Goal: Task Accomplishment & Management: Manage account settings

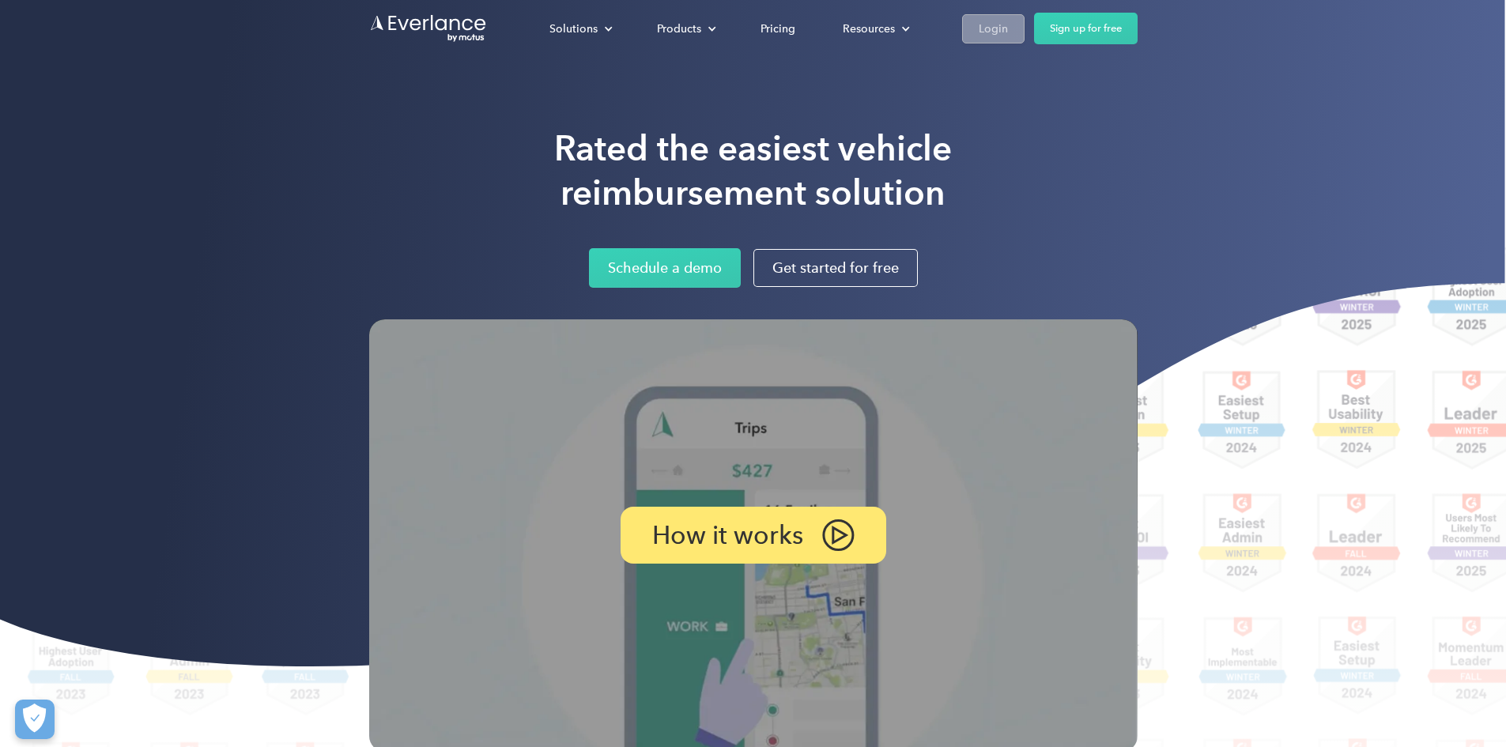
click at [1025, 42] on link "Login" at bounding box center [993, 28] width 62 height 29
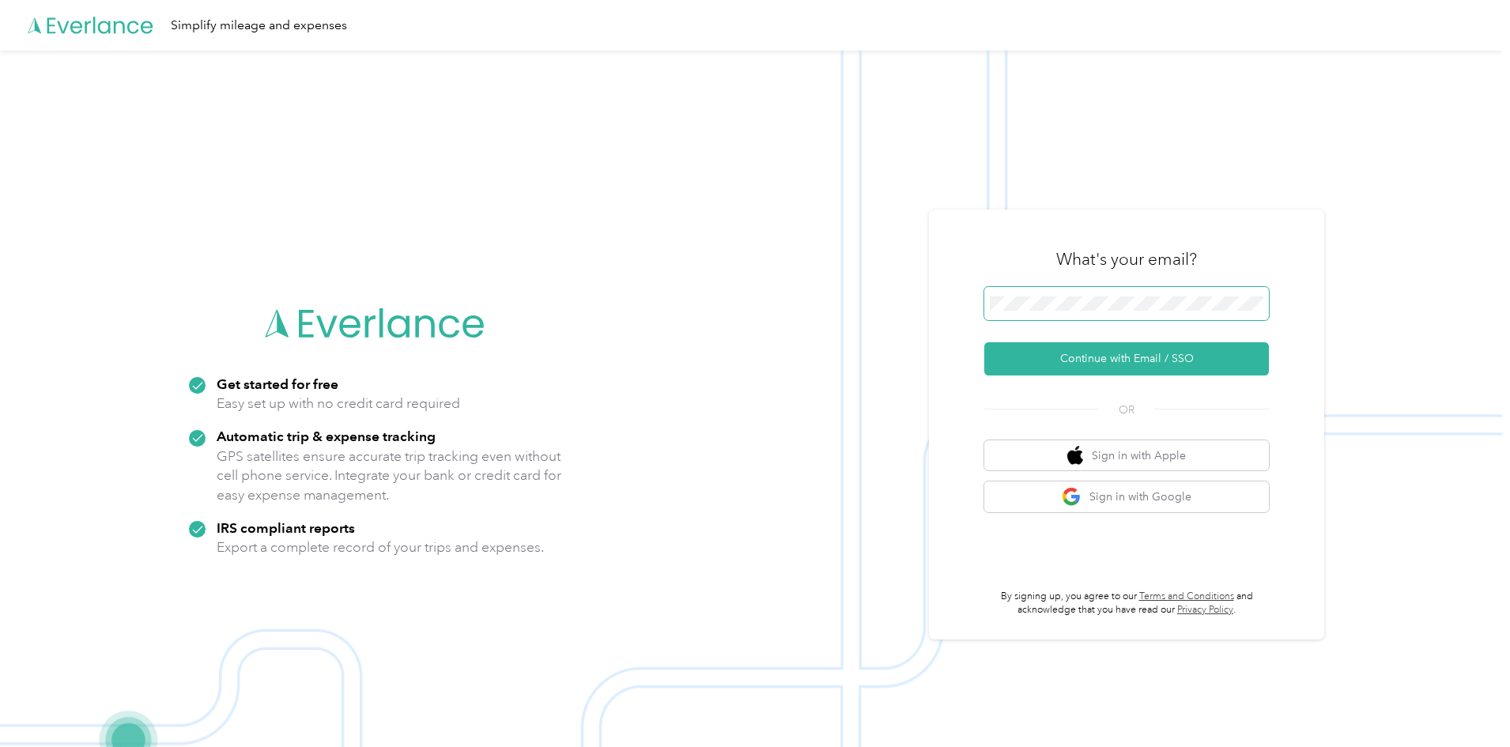
click at [1113, 295] on span at bounding box center [1126, 303] width 285 height 33
click at [1122, 315] on span at bounding box center [1126, 303] width 285 height 33
click at [1094, 353] on button "Continue with Email / SSO" at bounding box center [1126, 358] width 285 height 33
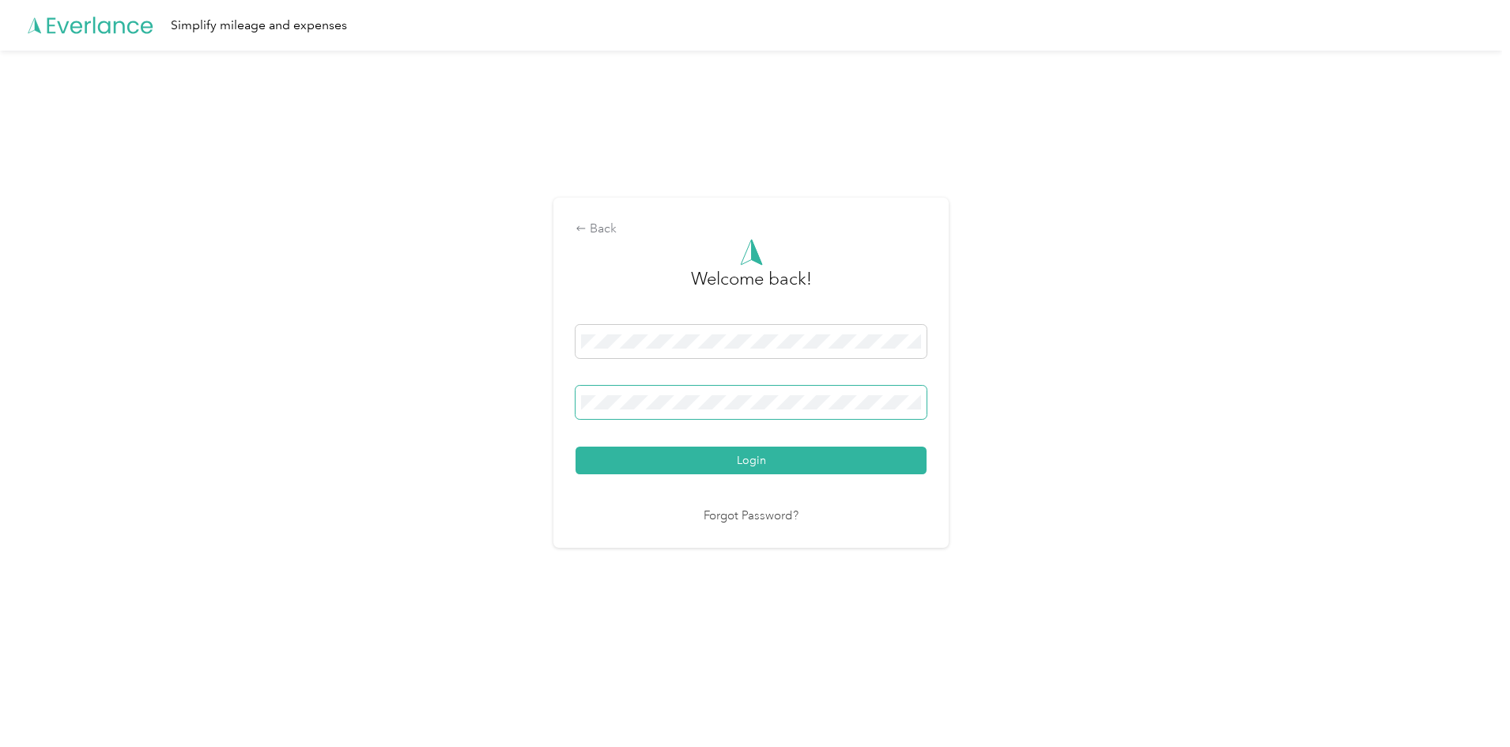
click at [576, 447] on button "Login" at bounding box center [751, 461] width 351 height 28
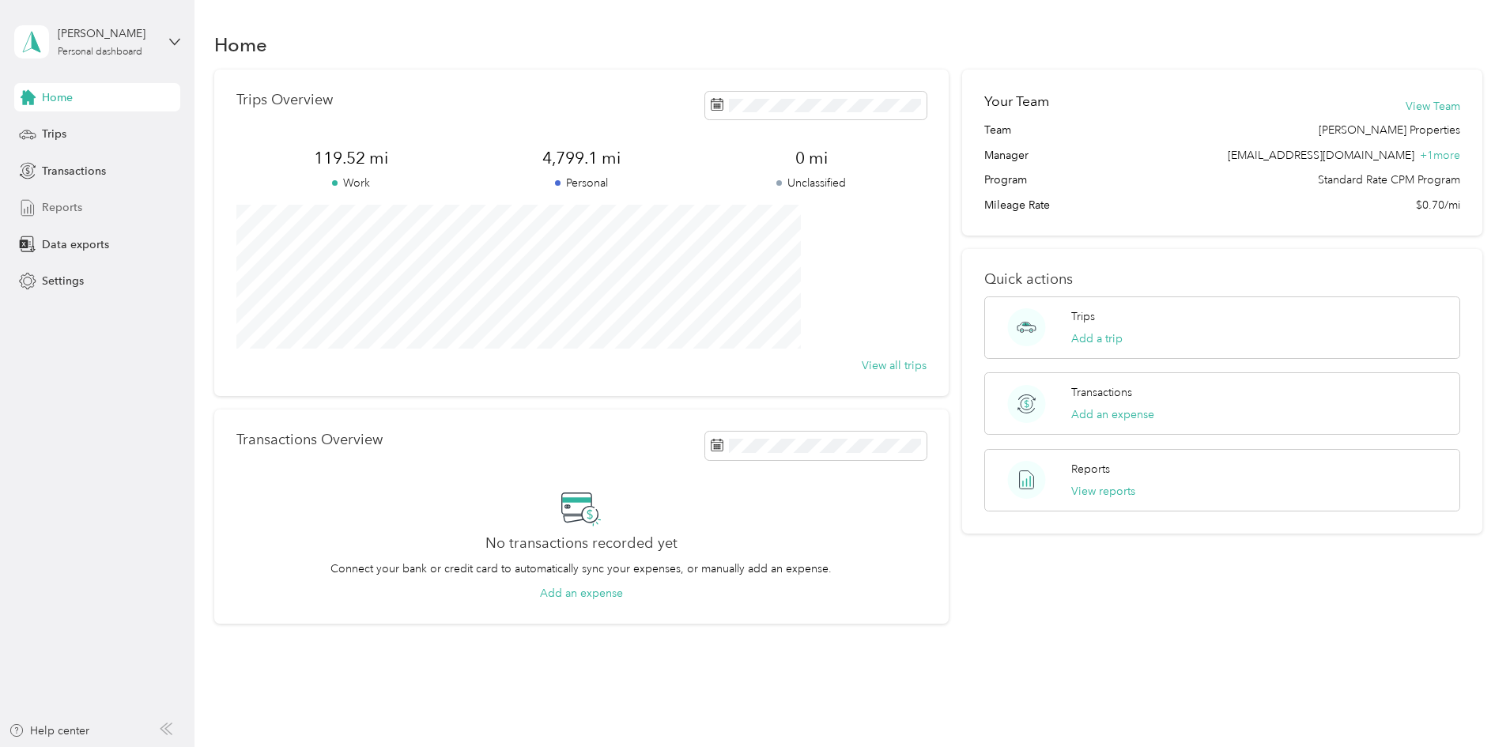
click at [62, 210] on span "Reports" at bounding box center [62, 207] width 40 height 17
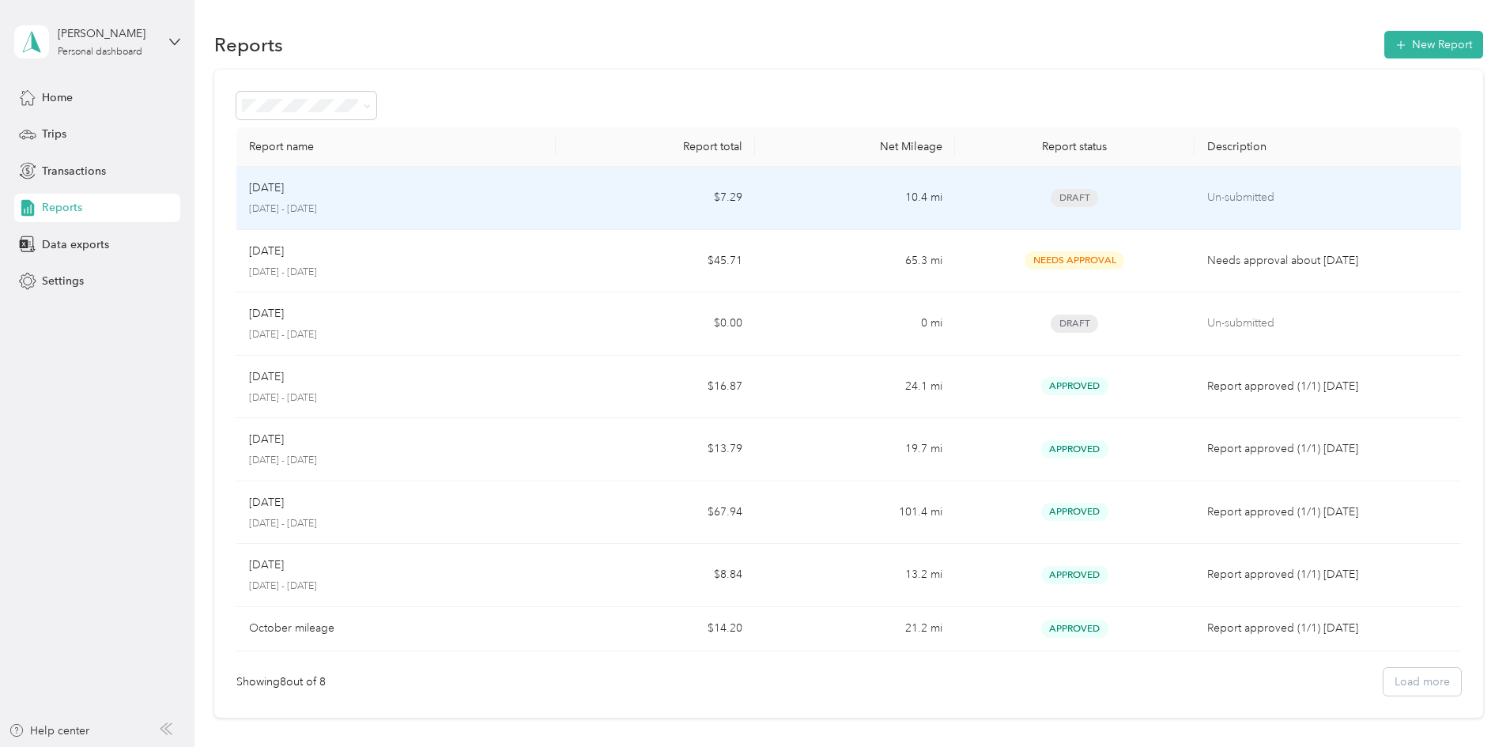
click at [1207, 193] on p "Un-submitted" at bounding box center [1327, 197] width 241 height 17
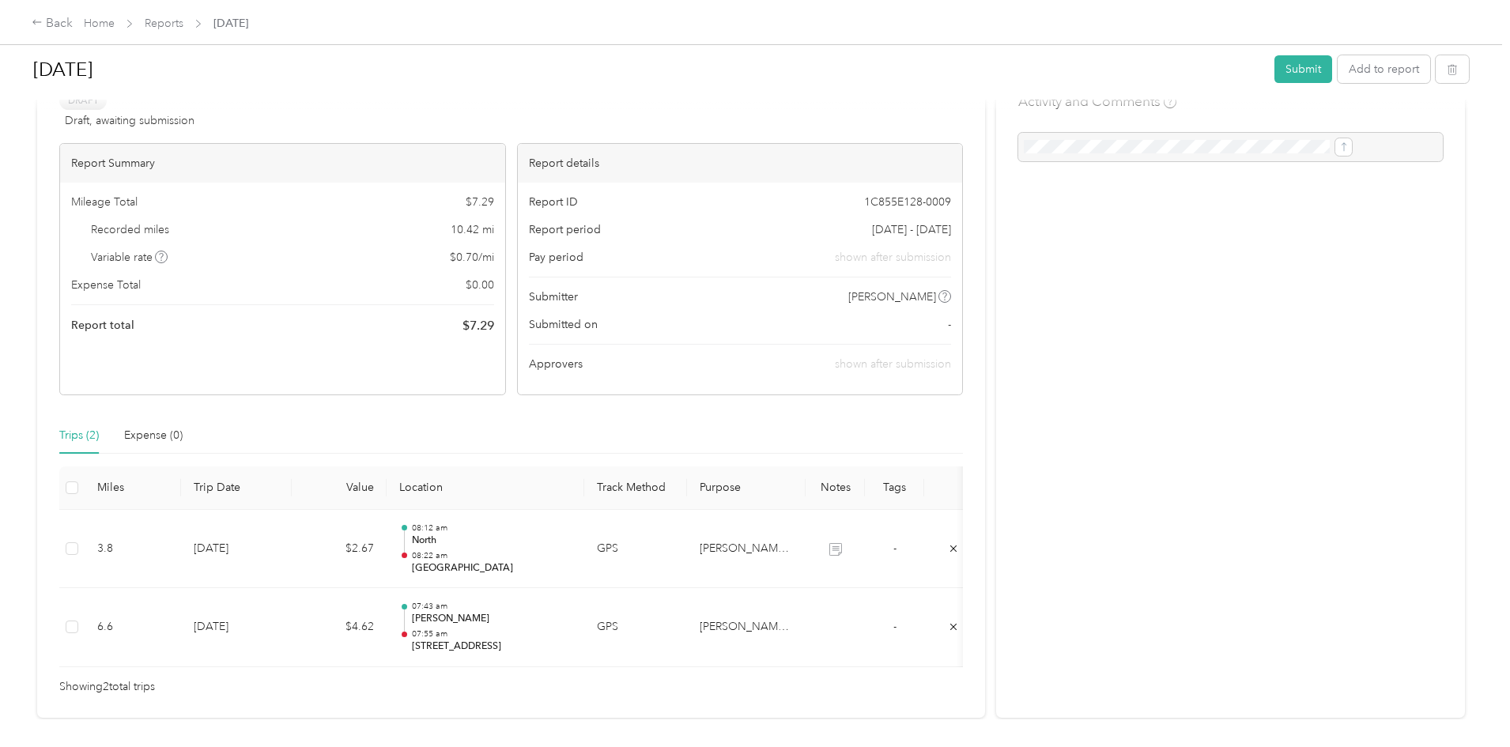
scroll to position [79, 0]
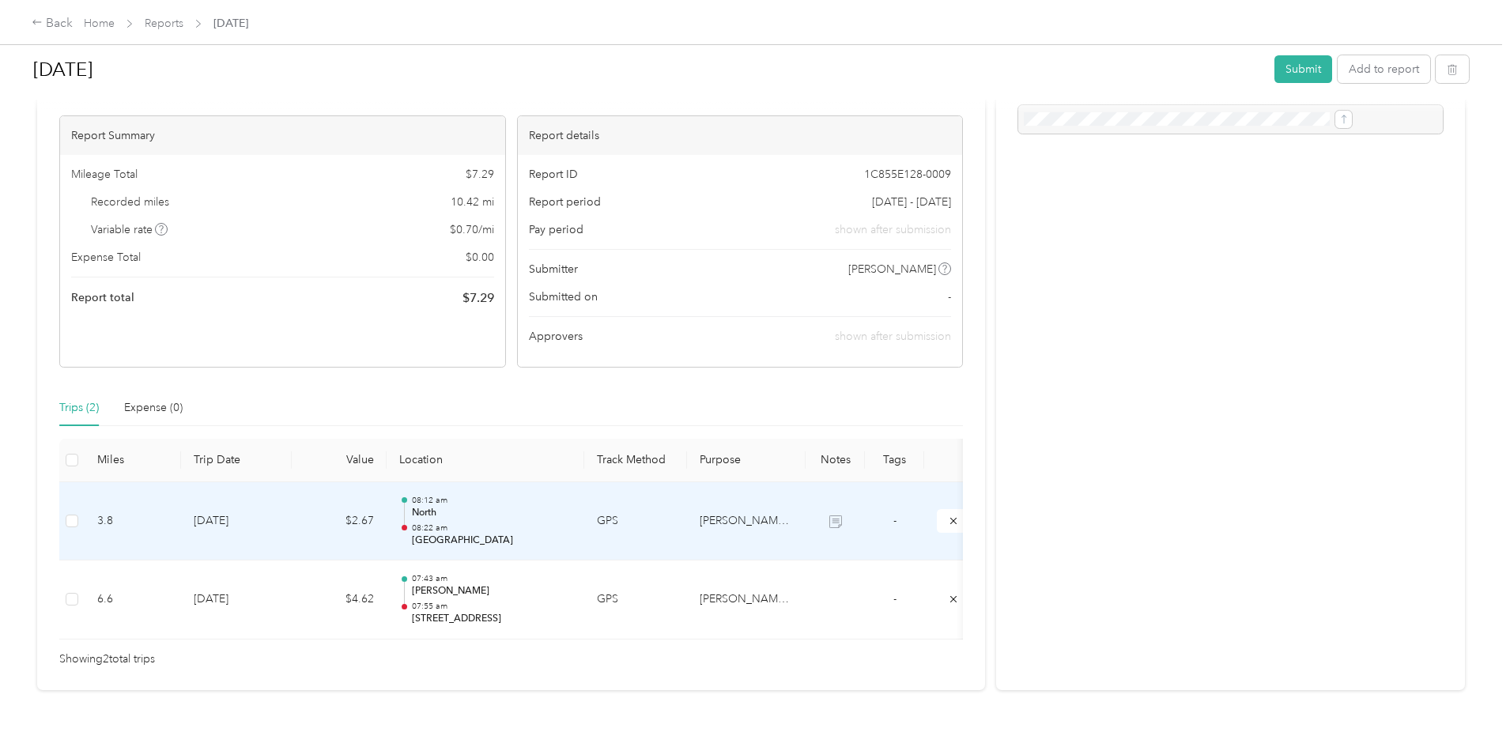
click at [387, 535] on td "$2.67" at bounding box center [339, 521] width 95 height 79
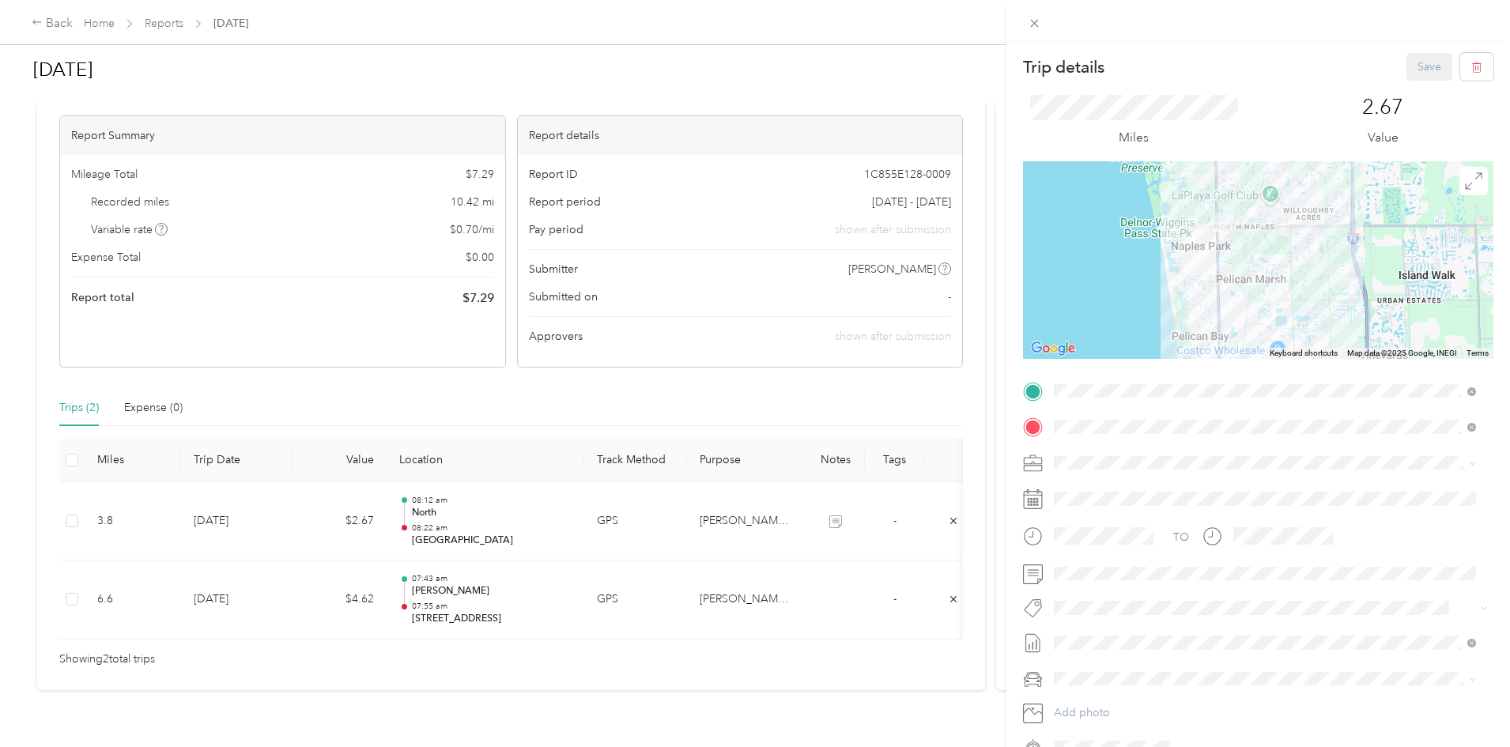
click at [409, 617] on div "Trip details Save This trip cannot be edited because it is either under review,…" at bounding box center [755, 373] width 1510 height 747
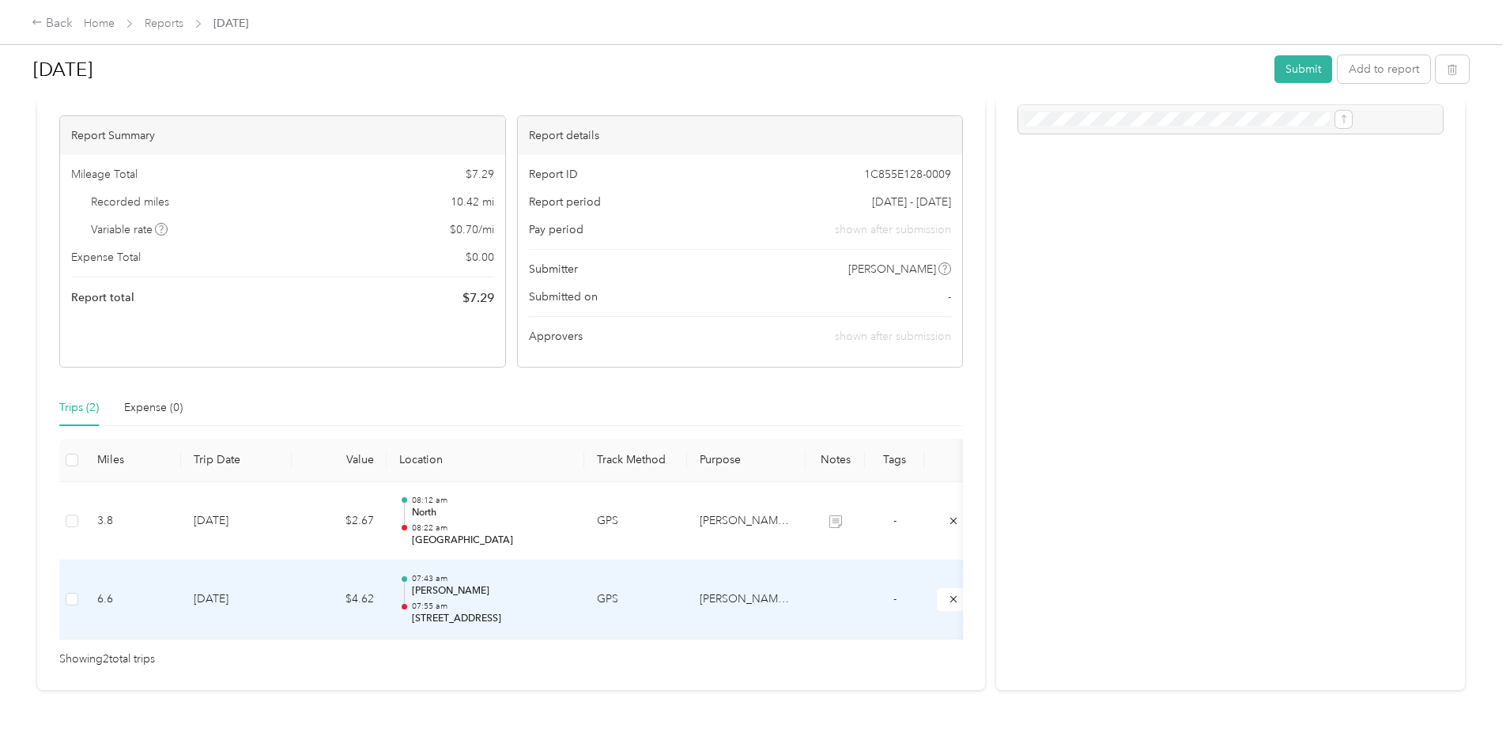
click at [292, 601] on td "[DATE]" at bounding box center [236, 600] width 111 height 79
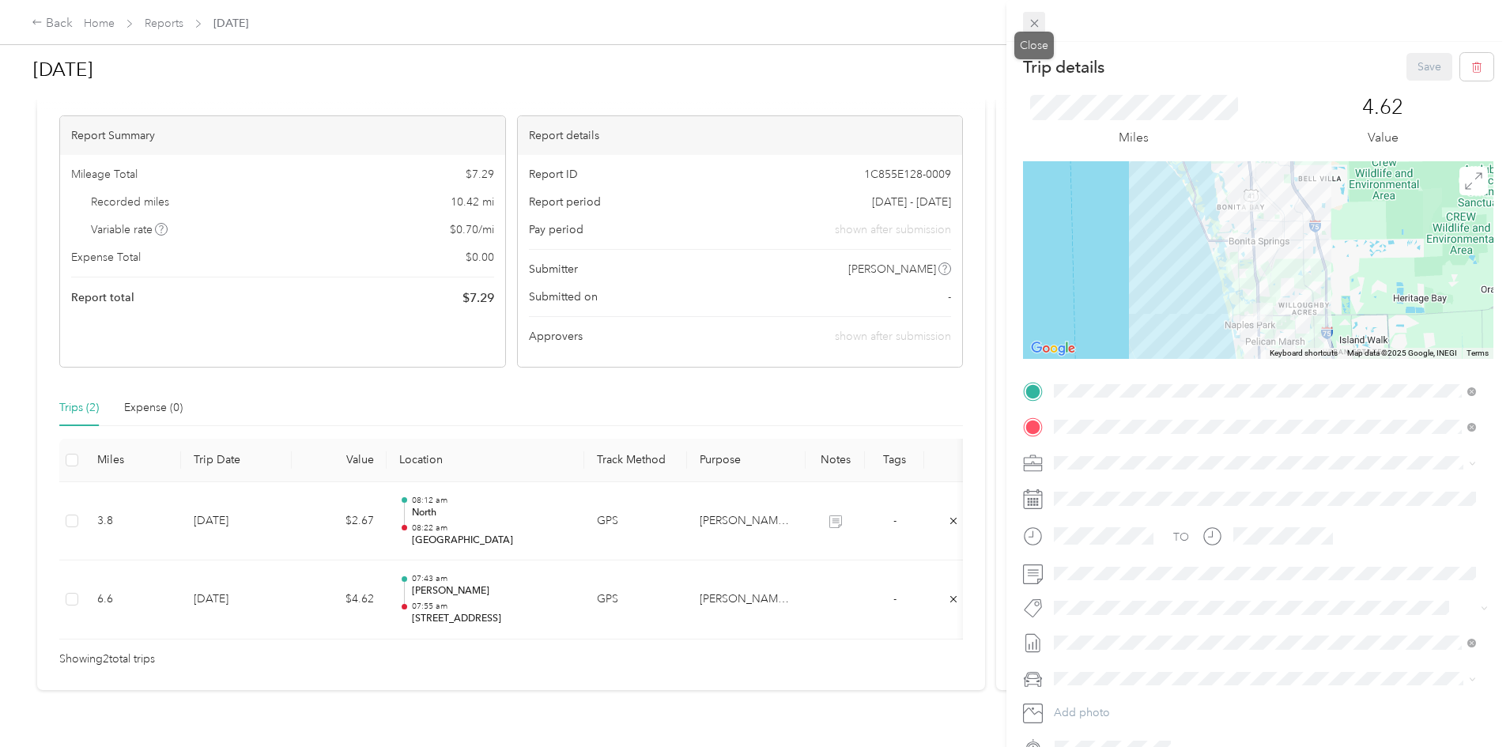
click at [1030, 28] on icon at bounding box center [1034, 23] width 13 height 13
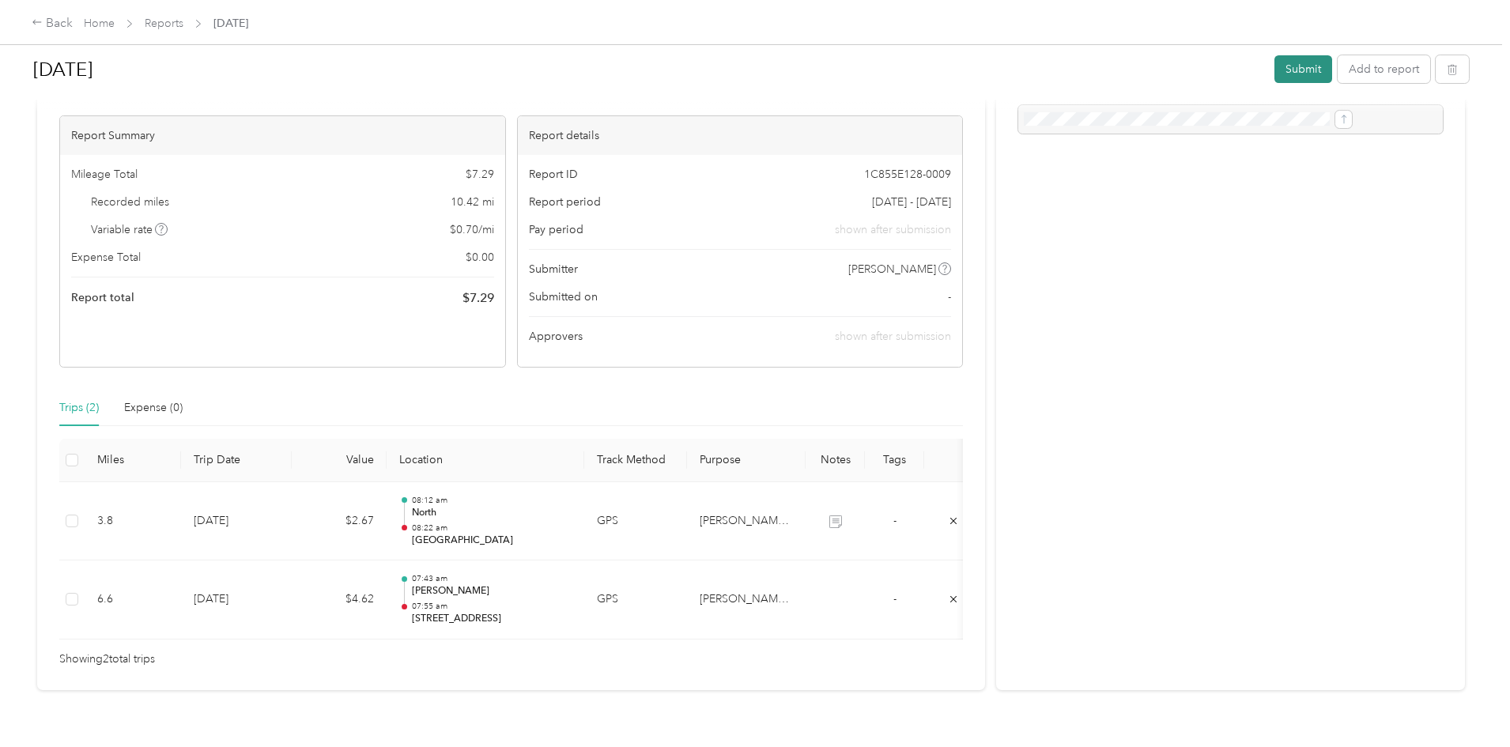
click at [1275, 66] on button "Submit" at bounding box center [1304, 69] width 58 height 28
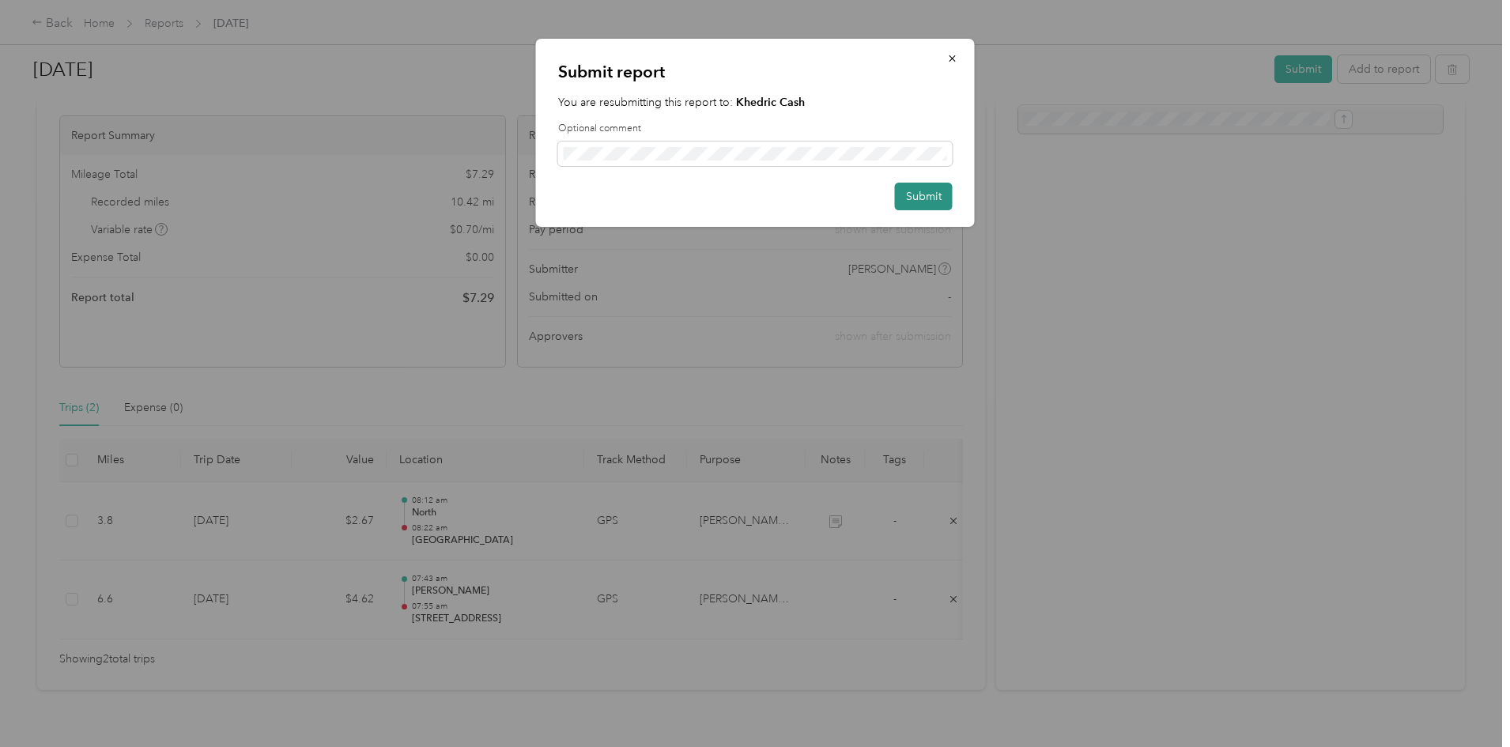
click at [924, 203] on button "Submit" at bounding box center [924, 197] width 58 height 28
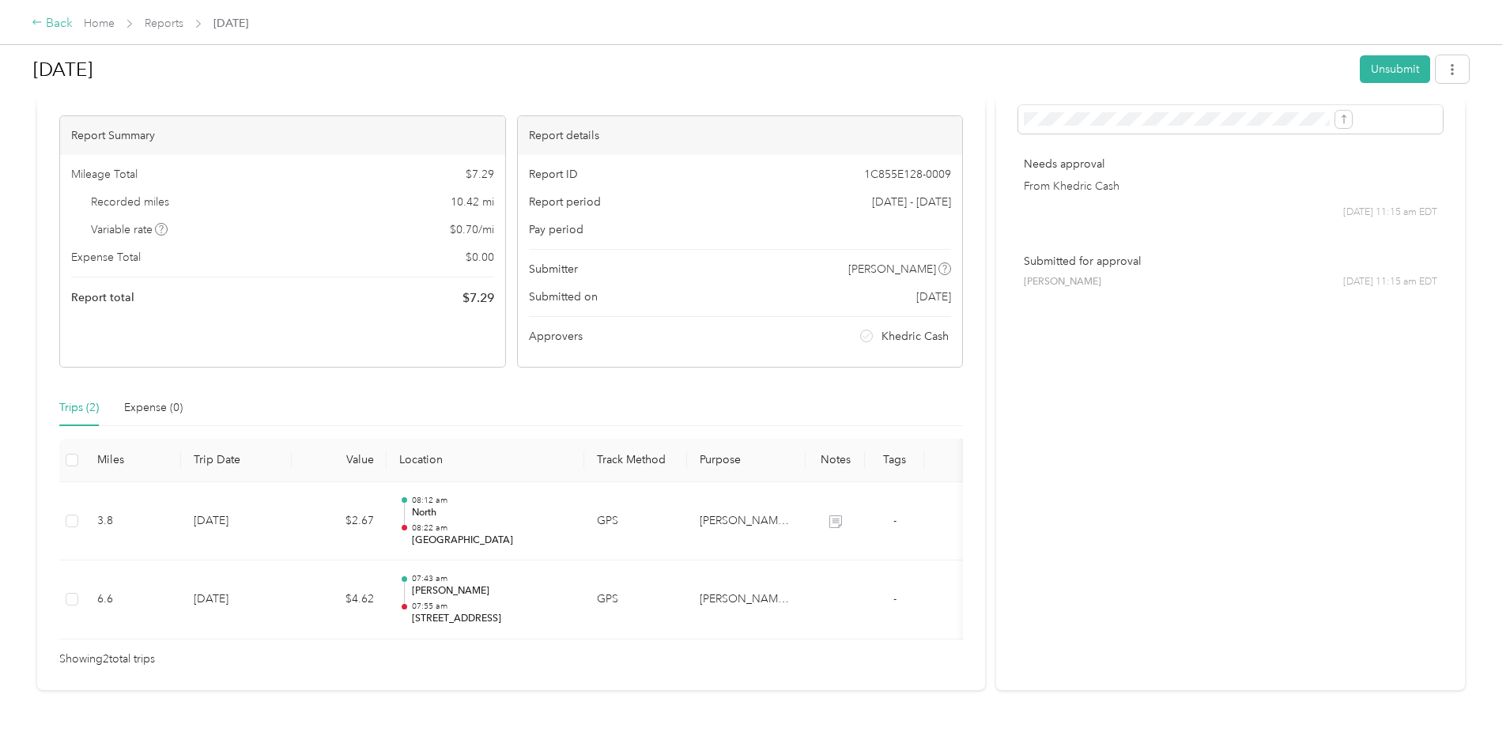
click at [73, 17] on div "Back" at bounding box center [52, 23] width 41 height 19
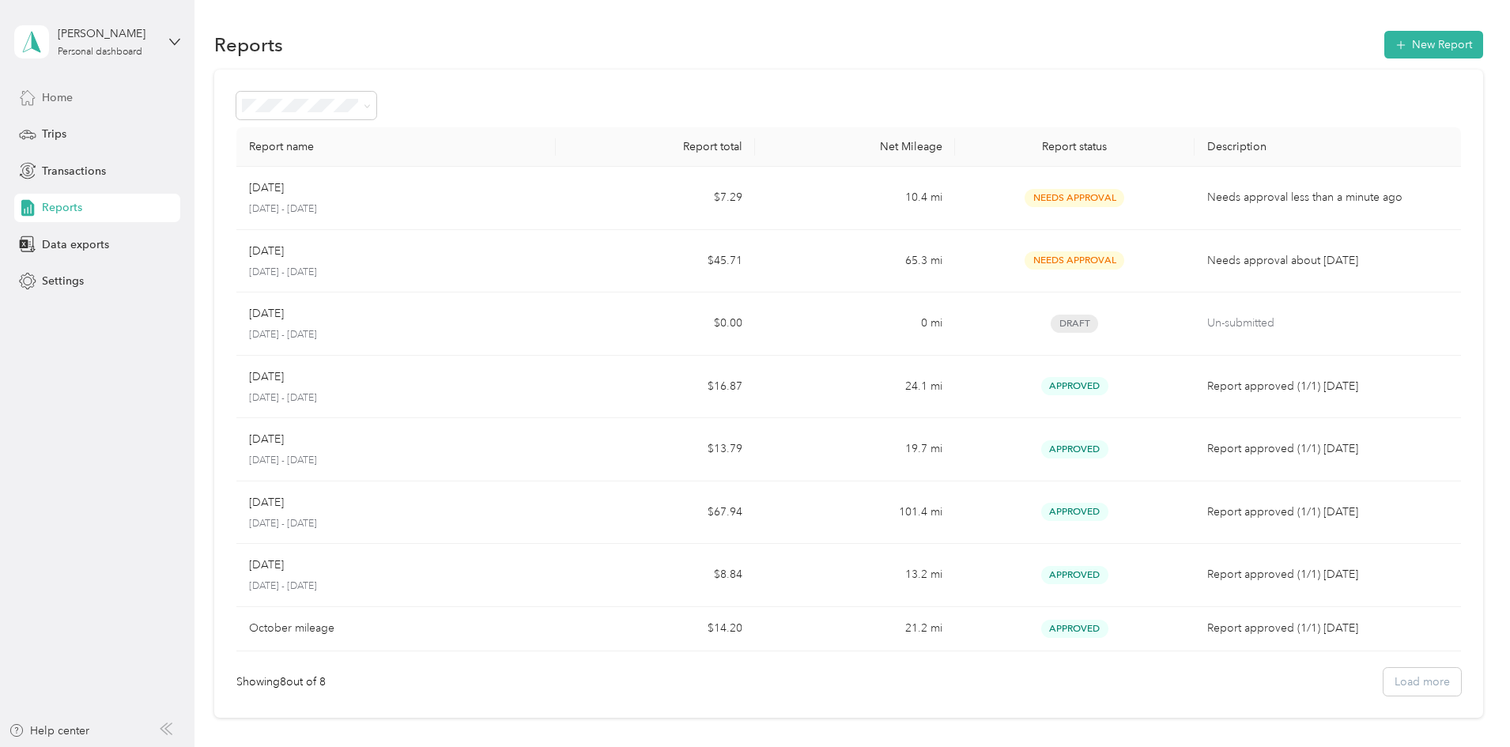
click at [88, 109] on div "Home" at bounding box center [97, 97] width 166 height 28
